Goal: Task Accomplishment & Management: Use online tool/utility

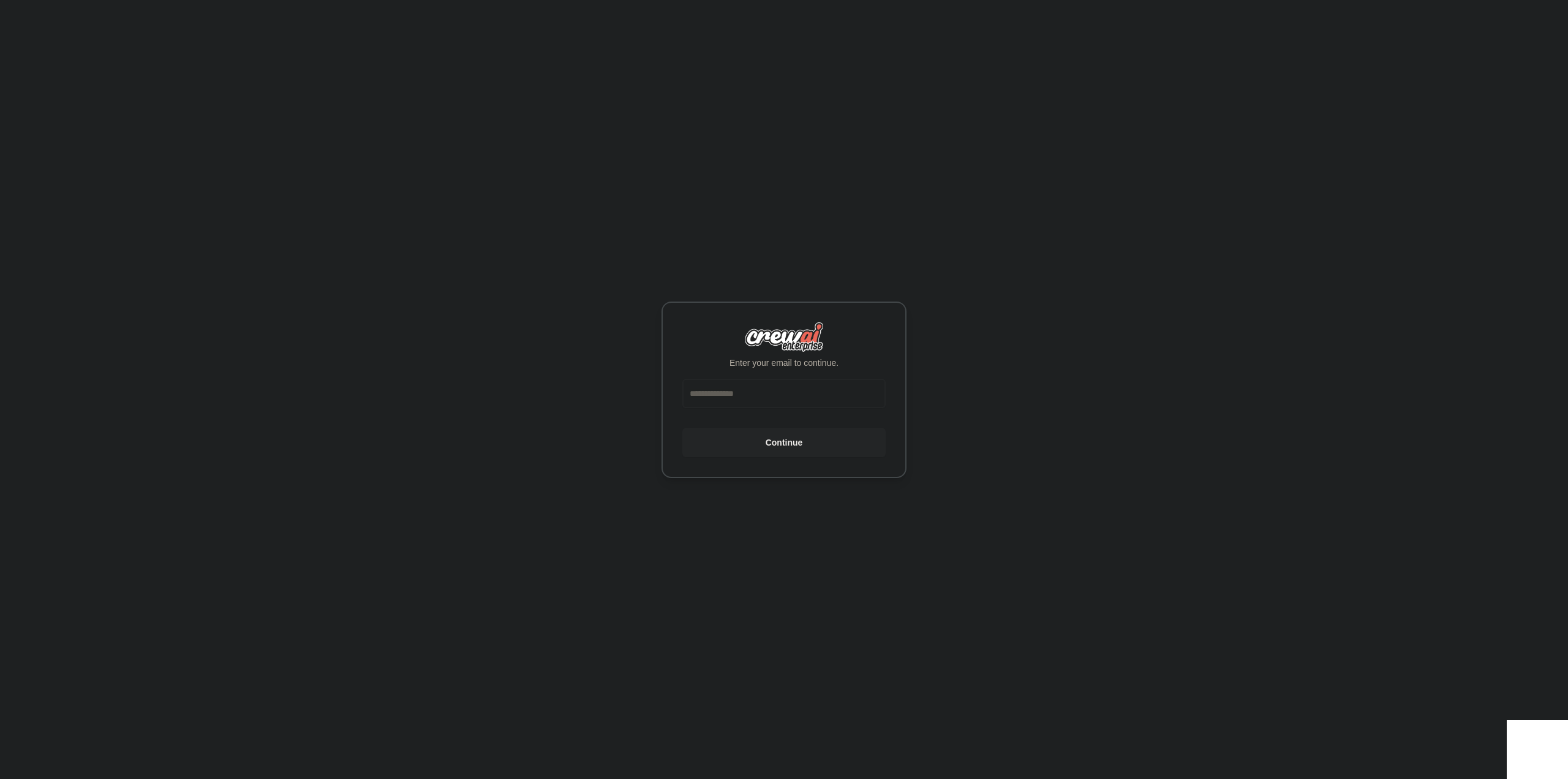
click at [715, 397] on input "email" at bounding box center [784, 393] width 204 height 30
type input "**********"
click at [794, 444] on button "Continue" at bounding box center [784, 442] width 204 height 30
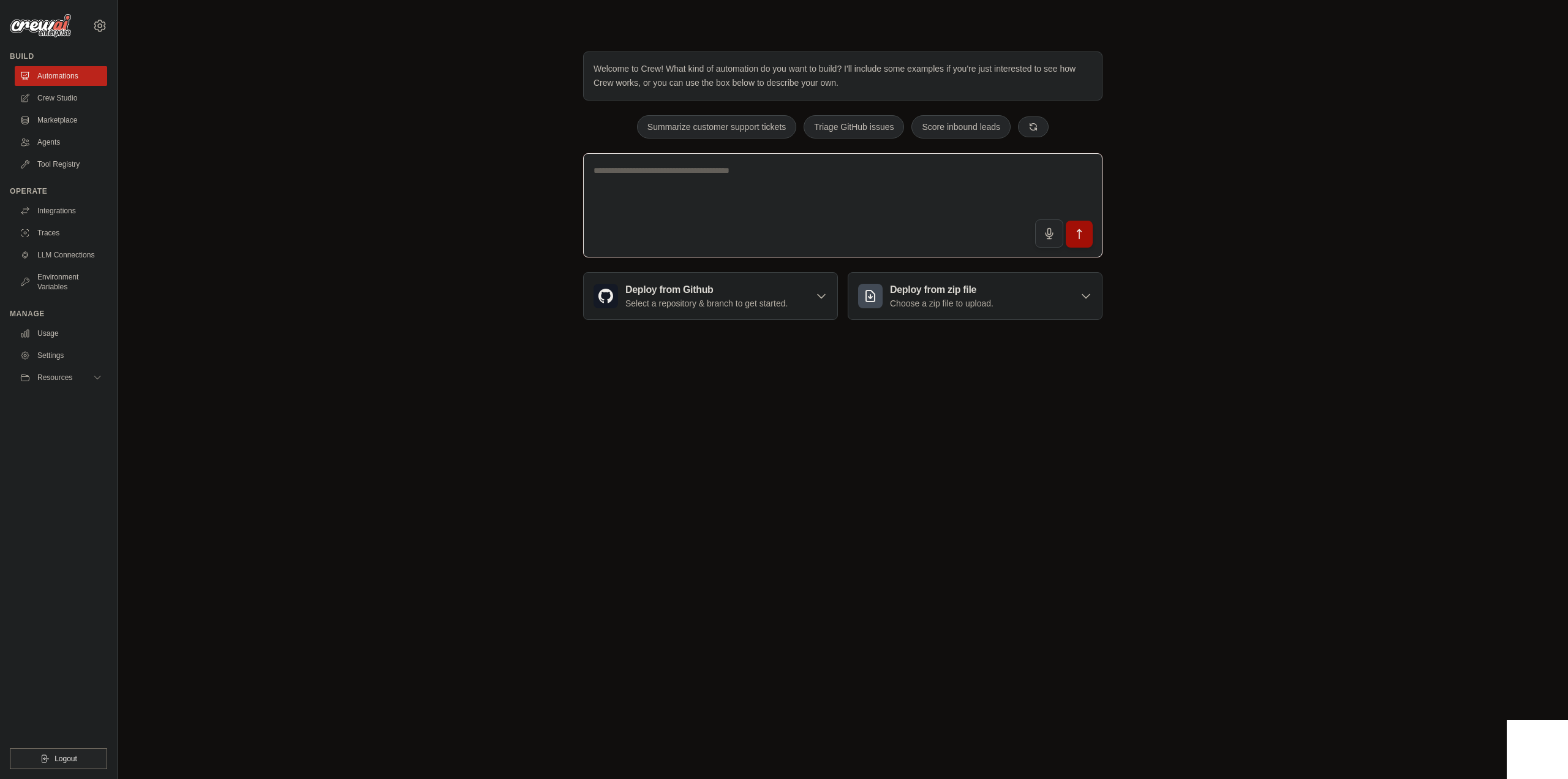
click at [778, 181] on textarea at bounding box center [843, 206] width 520 height 105
